Goal: Task Accomplishment & Management: Use online tool/utility

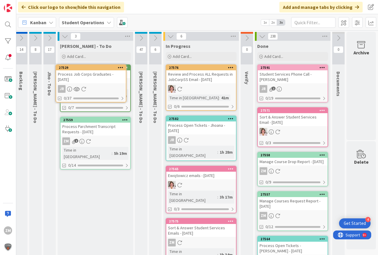
scroll to position [0, 15]
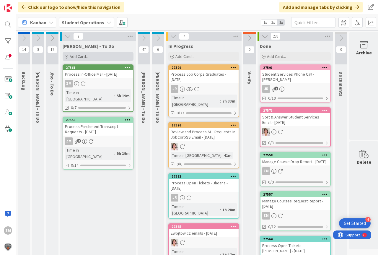
click at [81, 59] on div "Add Card..." at bounding box center [98, 56] width 71 height 9
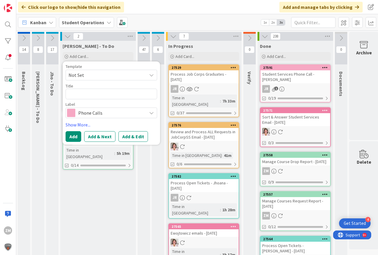
click at [150, 75] on icon at bounding box center [151, 75] width 5 height 5
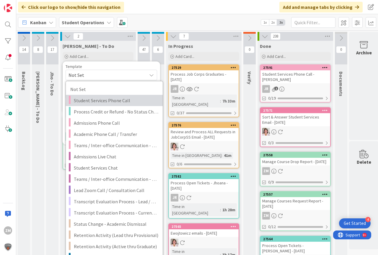
click at [99, 101] on span "Student Services Phone Call" at bounding box center [116, 101] width 85 height 8
type textarea "x"
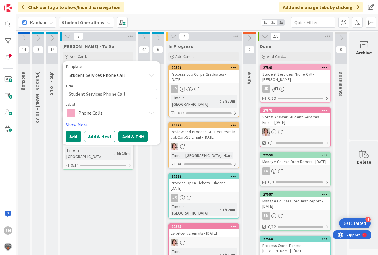
click at [137, 138] on button "Add & Edit" at bounding box center [134, 136] width 30 height 11
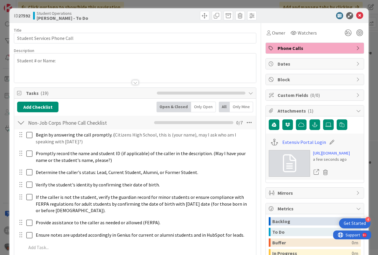
click at [59, 64] on div "Student # or Name:" at bounding box center [135, 68] width 242 height 29
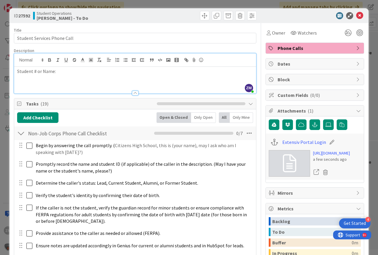
click at [64, 72] on p "Student # or Name:" at bounding box center [135, 71] width 236 height 7
click at [357, 13] on icon at bounding box center [360, 15] width 7 height 7
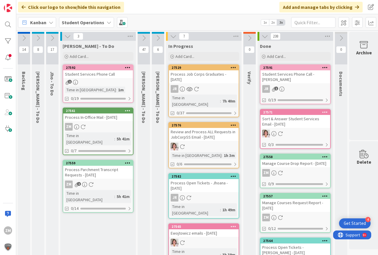
click at [126, 67] on icon at bounding box center [128, 67] width 6 height 4
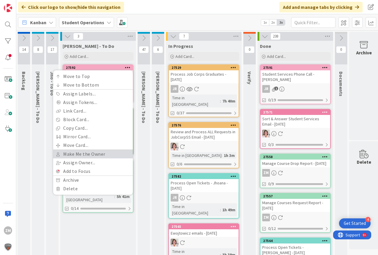
drag, startPoint x: 79, startPoint y: 155, endPoint x: 80, endPoint y: 151, distance: 3.7
click at [79, 154] on link "Make Me the Owner" at bounding box center [93, 154] width 80 height 9
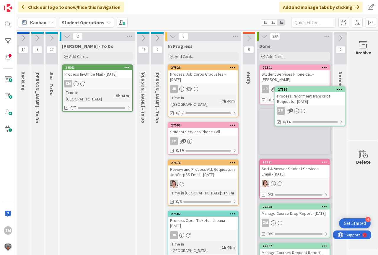
scroll to position [0, 22]
